Goal: Information Seeking & Learning: Learn about a topic

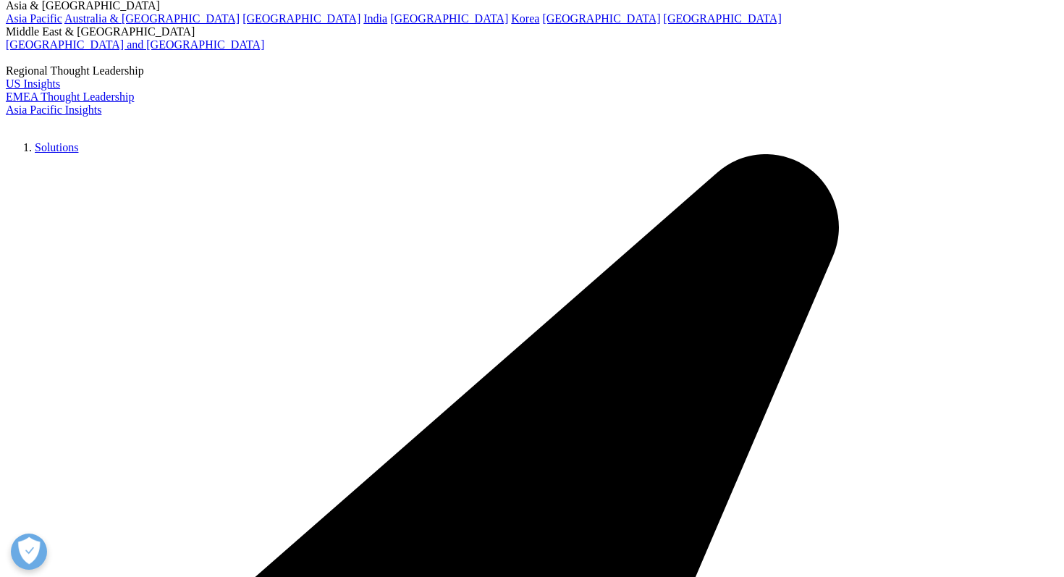
scroll to position [103, 0]
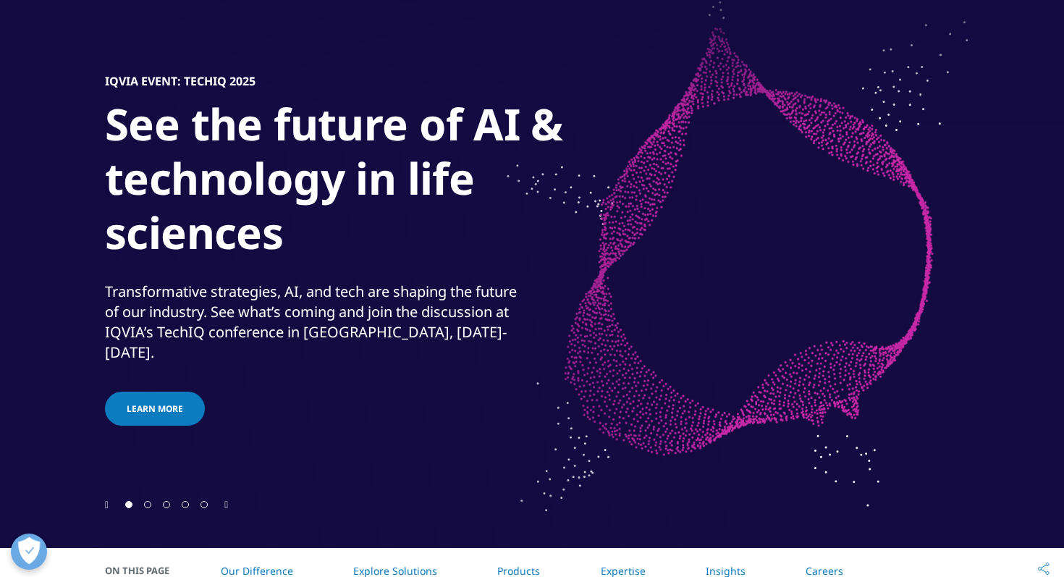
click at [228, 499] on div "Next slide" at bounding box center [226, 504] width 4 height 14
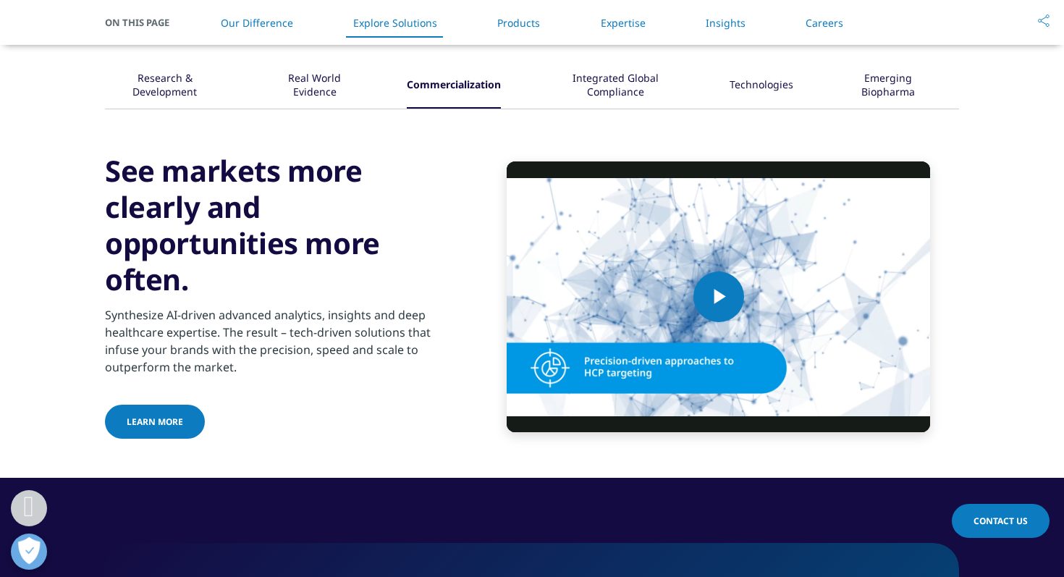
click at [657, 58] on div "Research & Development Real World Evidence Play /" at bounding box center [532, 253] width 854 height 450
click at [646, 83] on div "Integrated Global Compliance" at bounding box center [615, 86] width 138 height 45
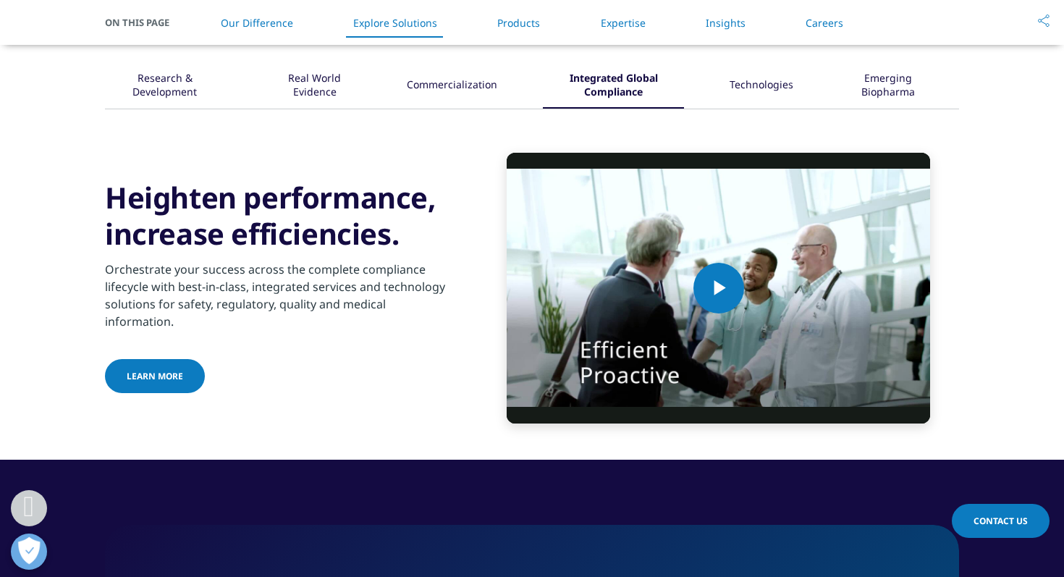
click at [800, 99] on div "Research & Development Real World Evidence" at bounding box center [532, 86] width 854 height 45
click at [779, 85] on div "Technologies" at bounding box center [762, 86] width 64 height 45
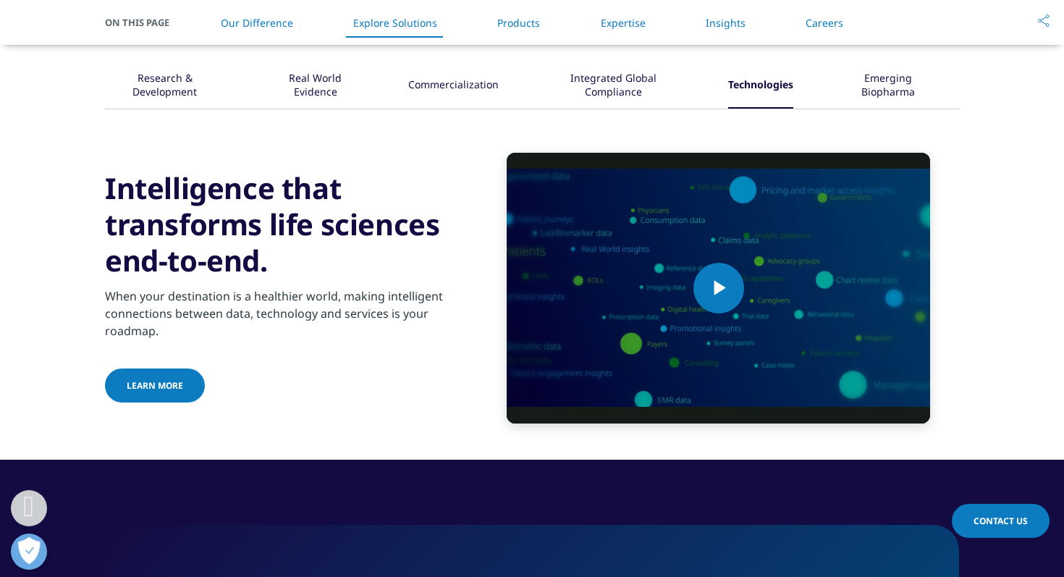
click at [669, 69] on div "Integrated Global Compliance" at bounding box center [613, 86] width 138 height 45
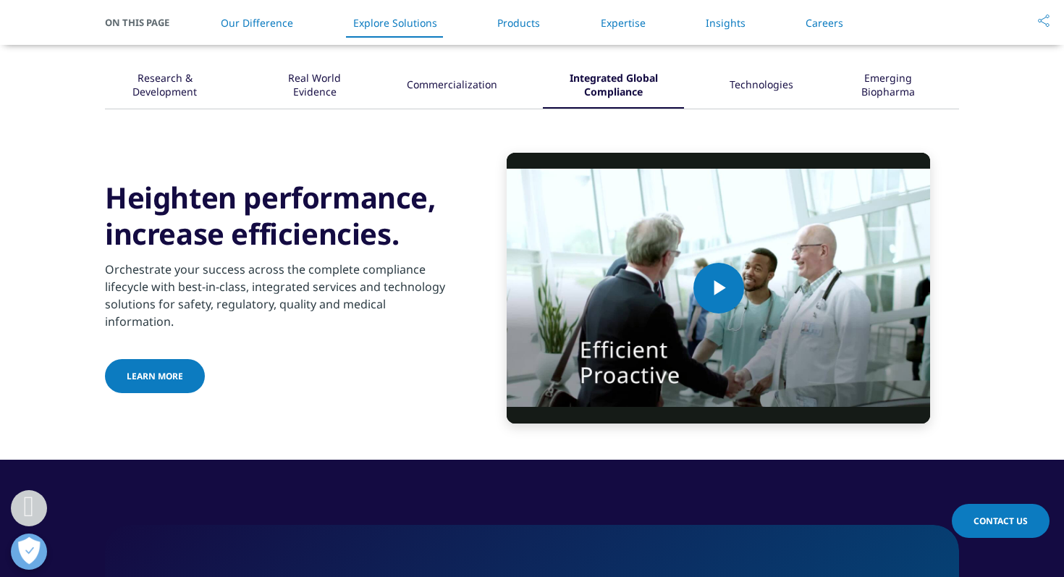
click at [490, 70] on div "Commercialization" at bounding box center [452, 86] width 90 height 45
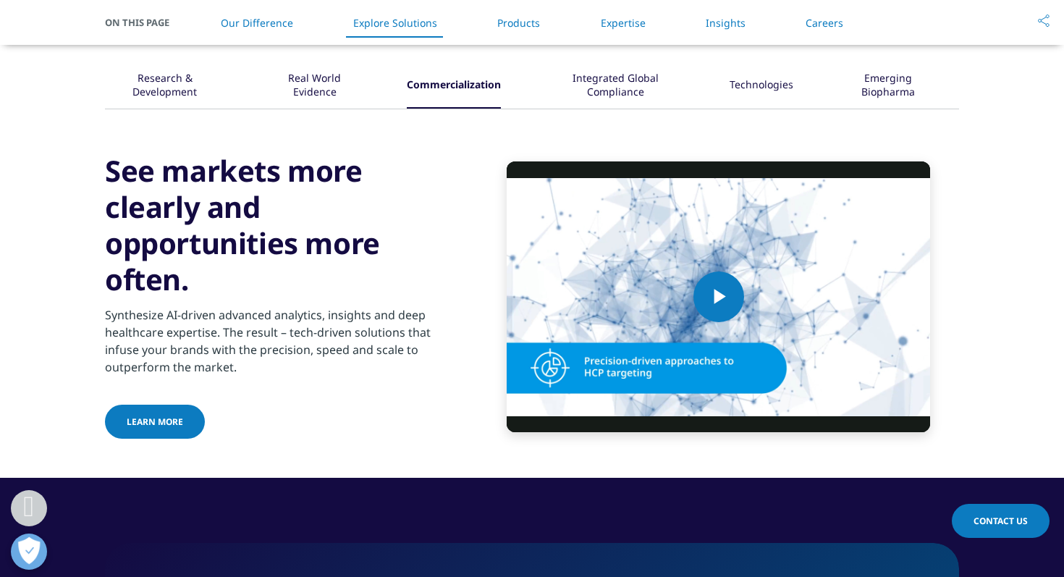
click at [887, 83] on div "Emerging Biopharma" at bounding box center [888, 86] width 98 height 45
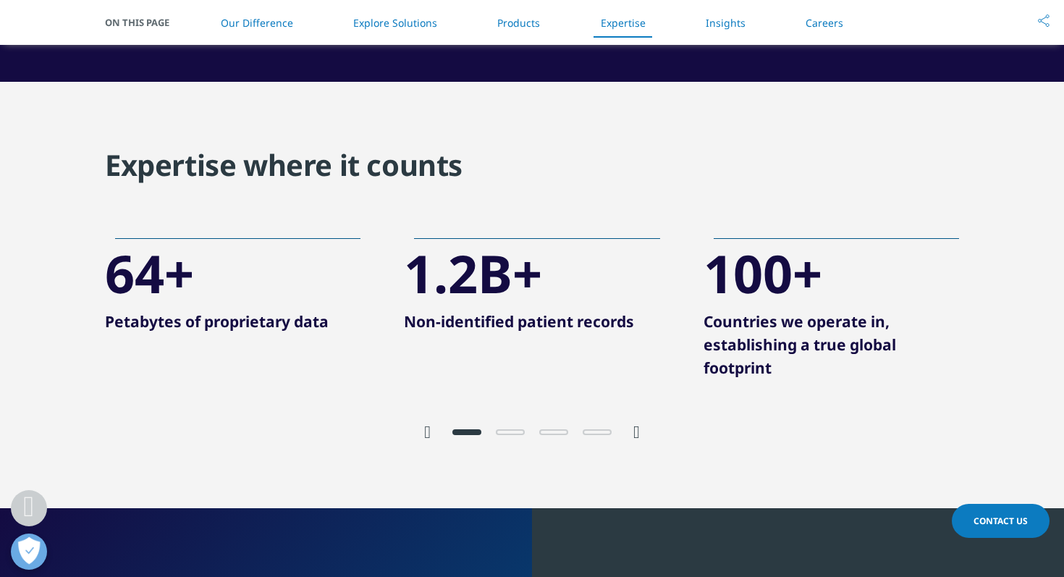
scroll to position [2653, 0]
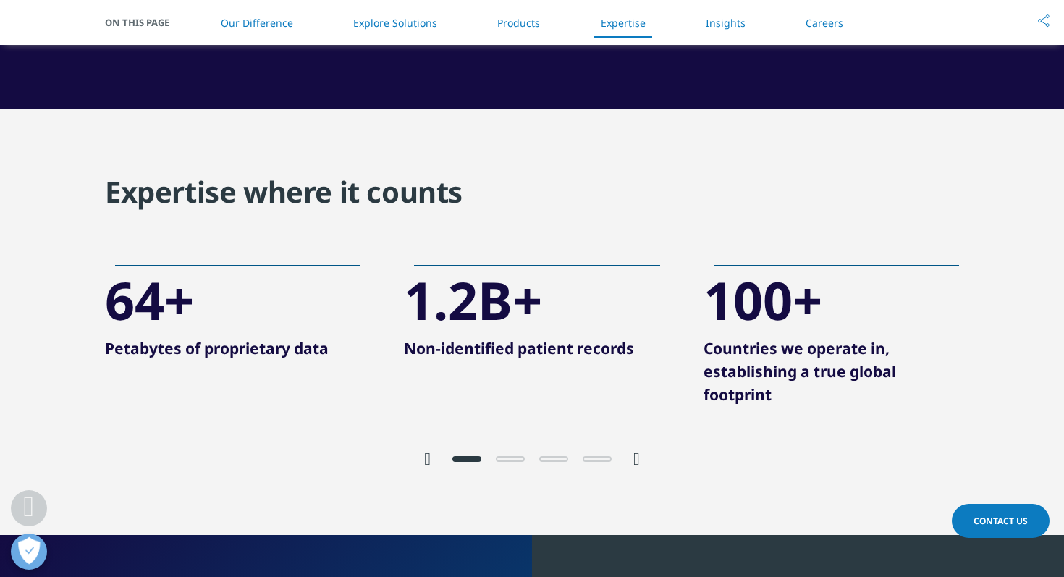
click at [639, 464] on icon "Next slide" at bounding box center [636, 458] width 7 height 17
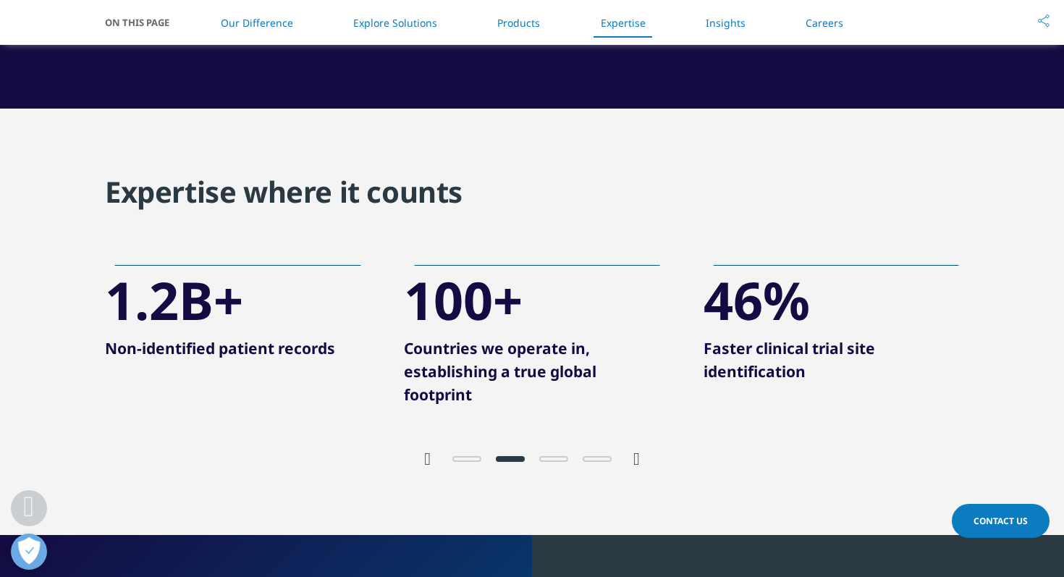
click at [431, 462] on div at bounding box center [532, 458] width 203 height 14
click at [428, 468] on icon "Previous slide" at bounding box center [427, 458] width 7 height 17
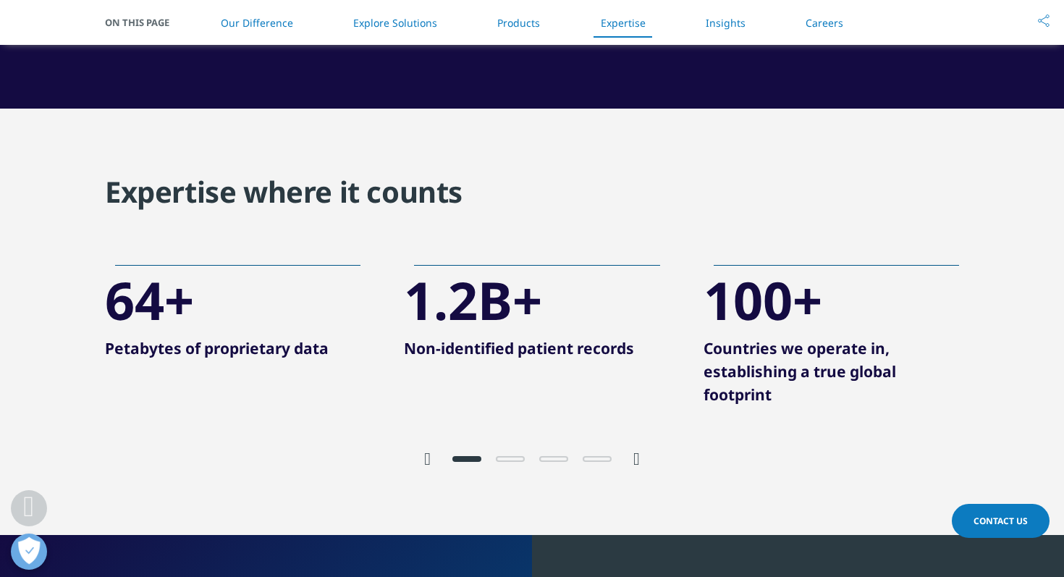
click at [639, 462] on icon "Next slide" at bounding box center [636, 458] width 7 height 17
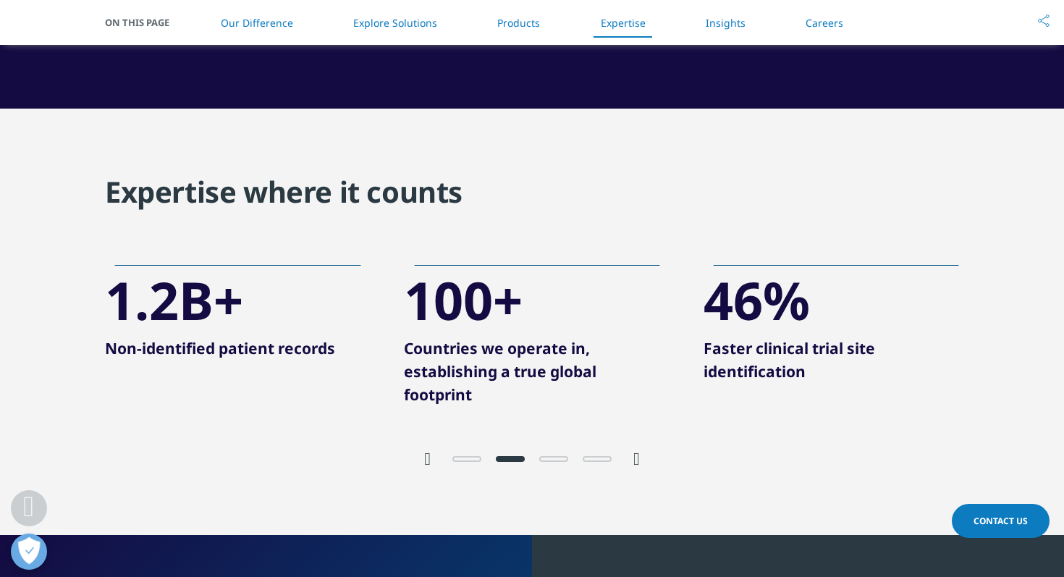
click at [639, 462] on icon "Next slide" at bounding box center [636, 458] width 7 height 17
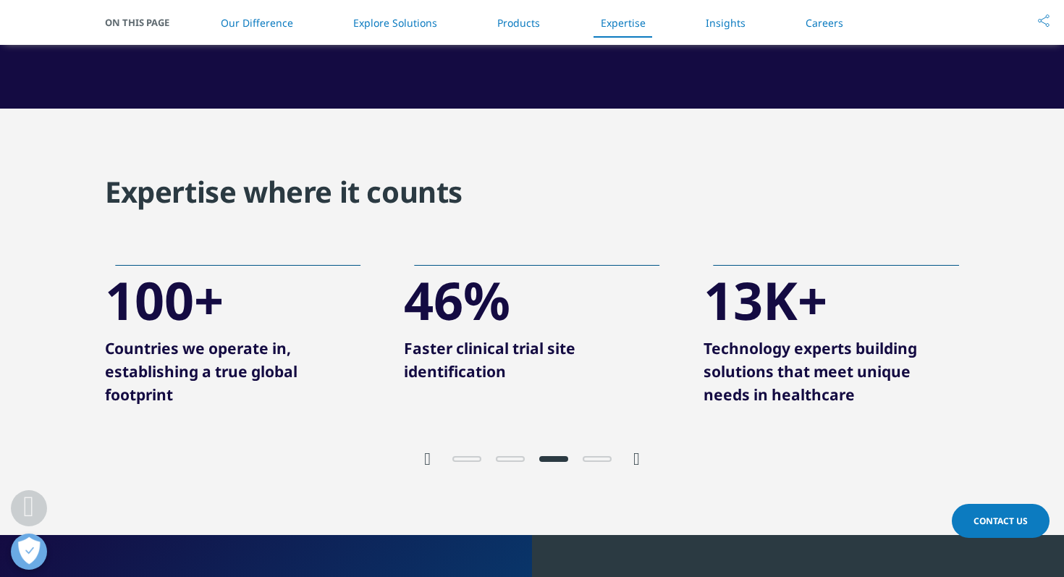
click at [639, 462] on icon "Next slide" at bounding box center [636, 458] width 7 height 17
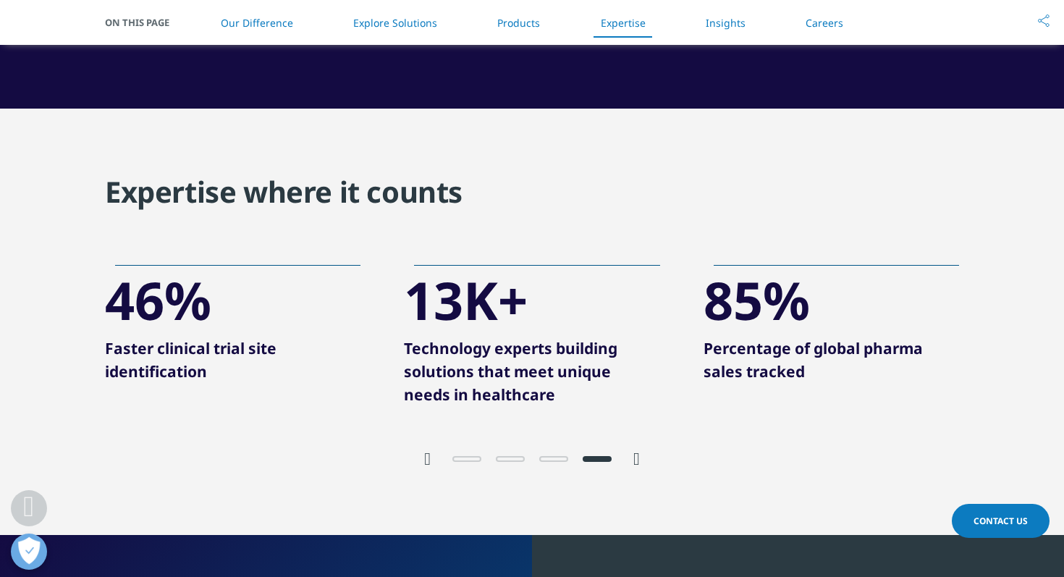
click at [639, 462] on icon "Next slide" at bounding box center [636, 458] width 7 height 17
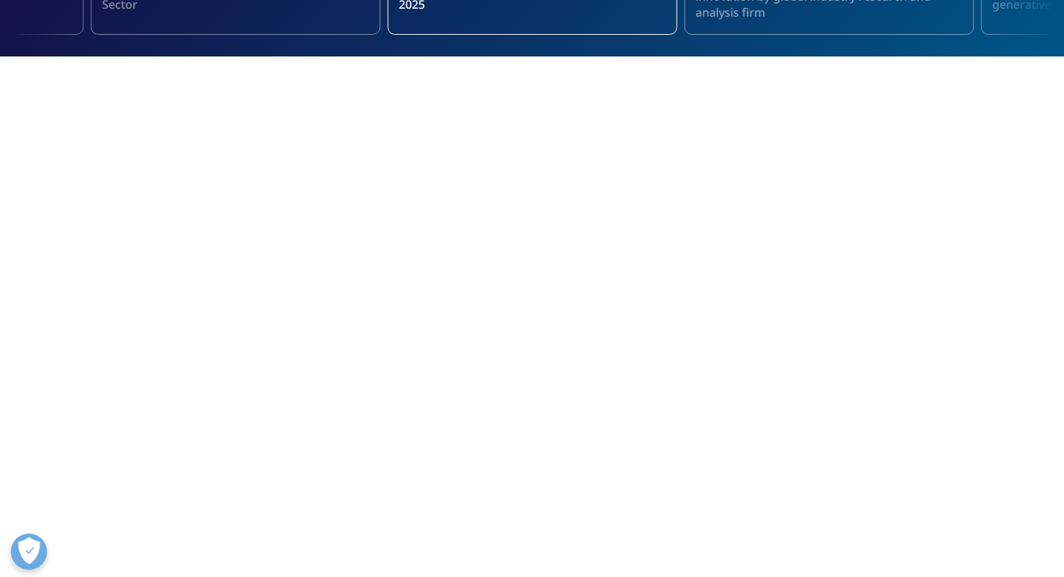
scroll to position [0, 0]
